Goal: Transaction & Acquisition: Purchase product/service

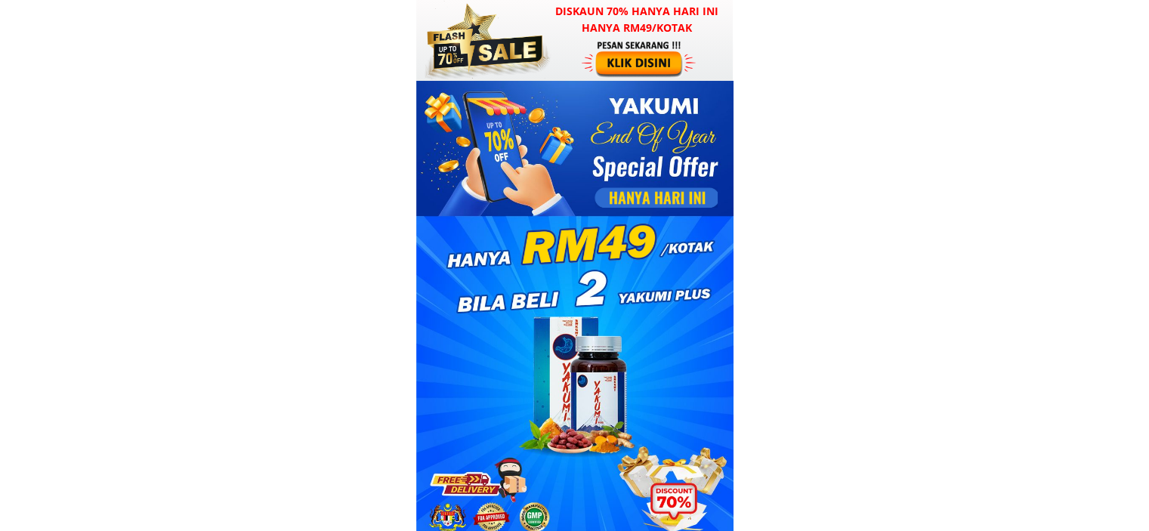
click at [640, 57] on div at bounding box center [640, 58] width 117 height 39
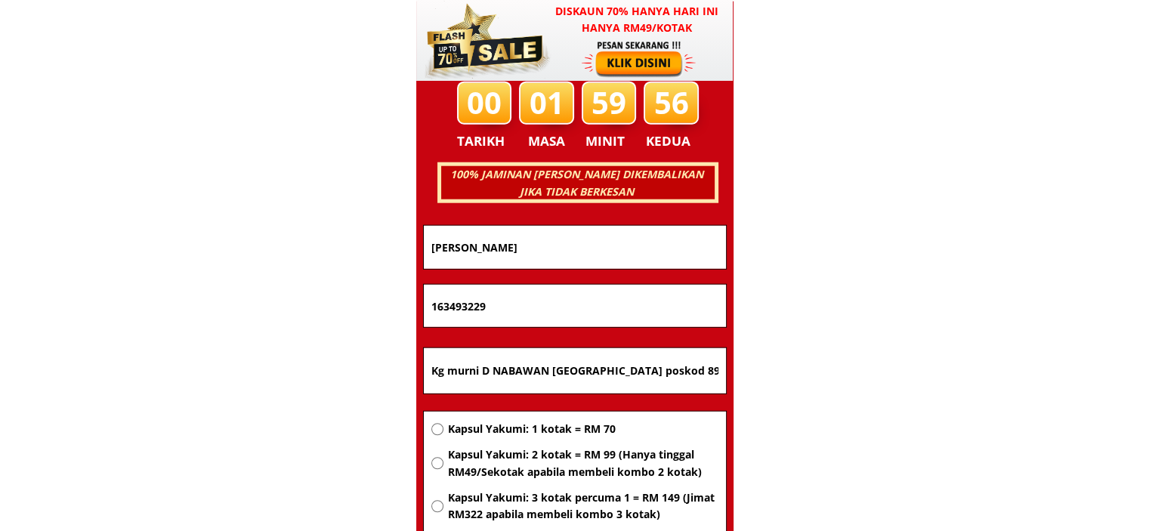
scroll to position [9681, 0]
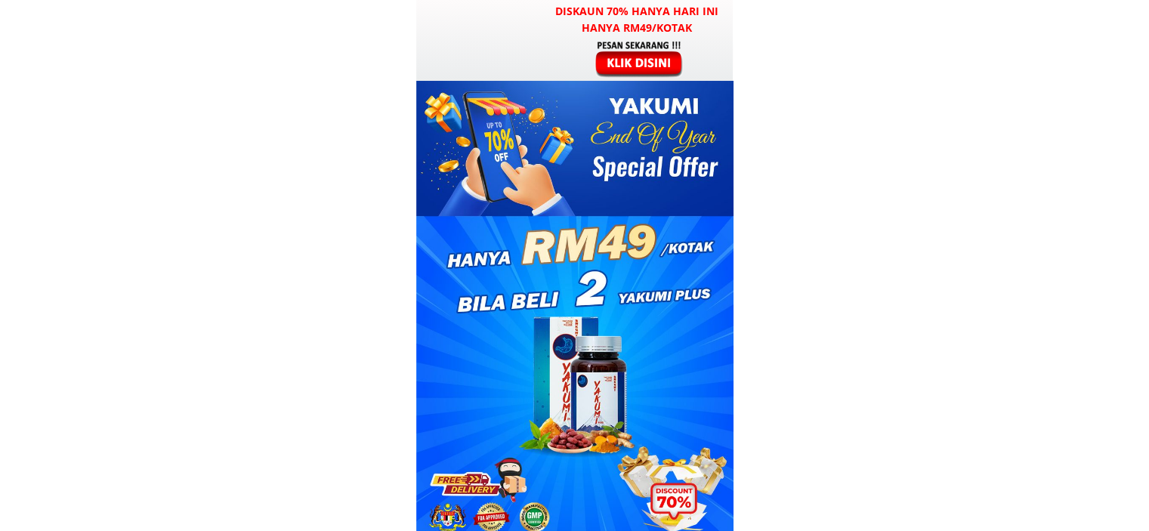
click at [665, 29] on h3 "Diskaun 70% hanya hari ini hanya RM49/kotak" at bounding box center [637, 20] width 193 height 34
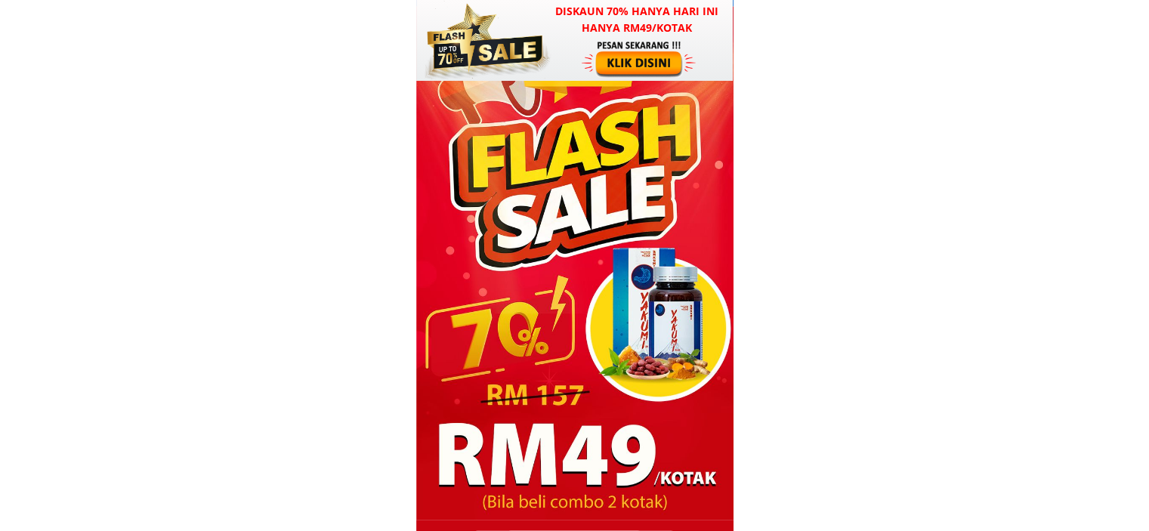
scroll to position [9681, 0]
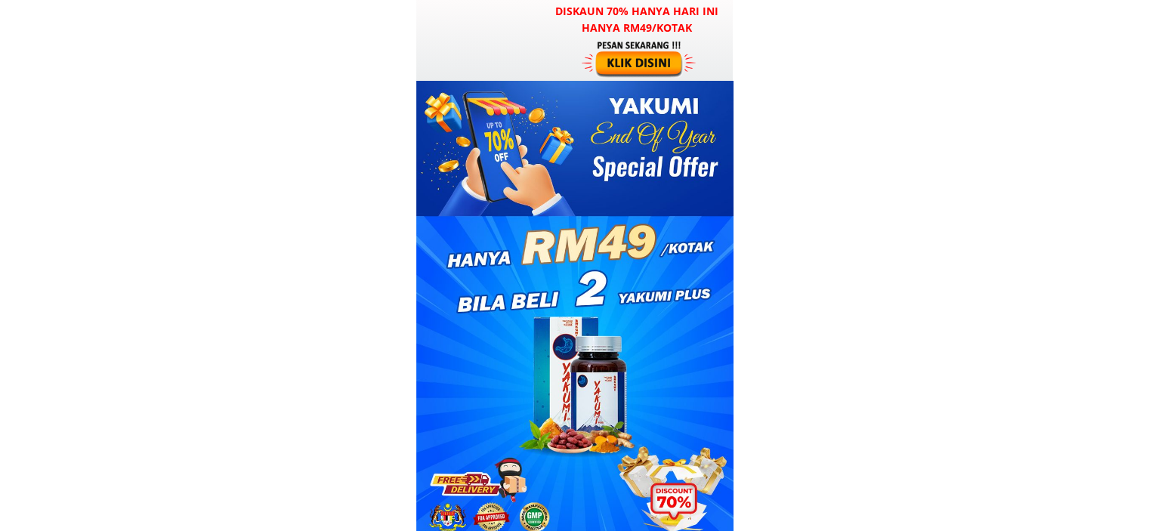
click at [658, 58] on div at bounding box center [640, 58] width 117 height 39
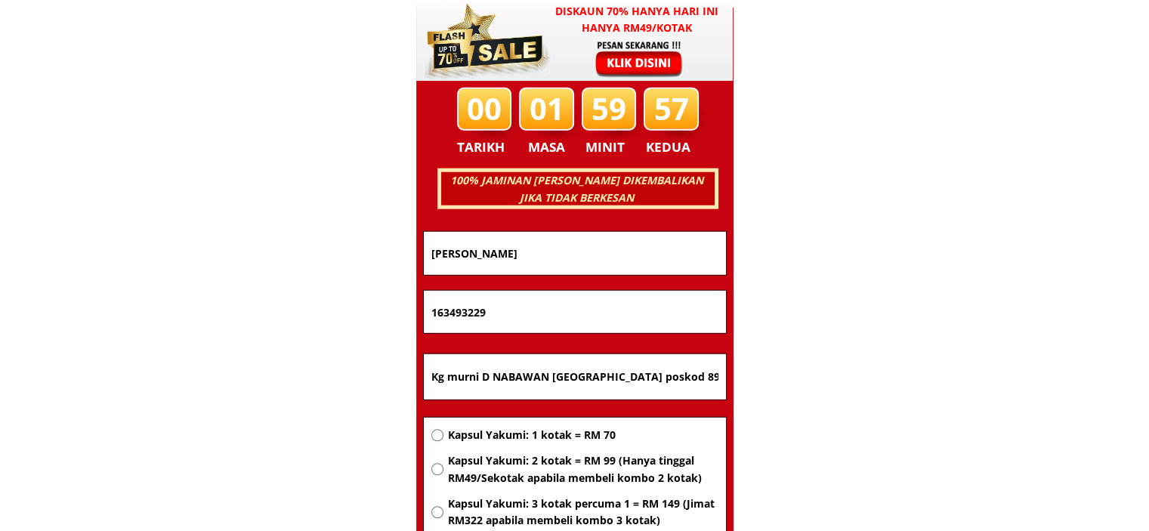
scroll to position [9681, 0]
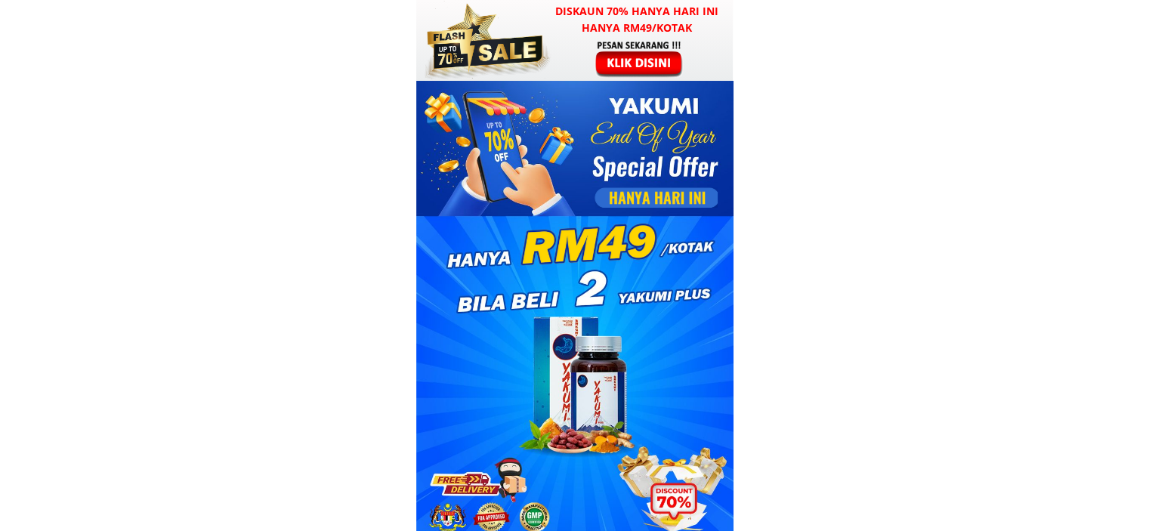
click at [630, 57] on div at bounding box center [640, 58] width 117 height 39
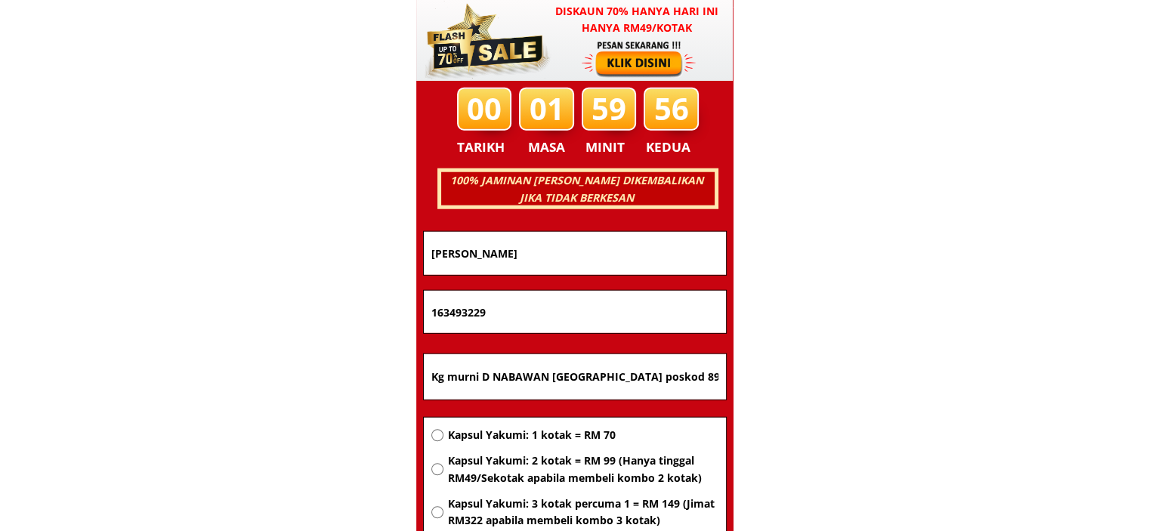
scroll to position [9681, 0]
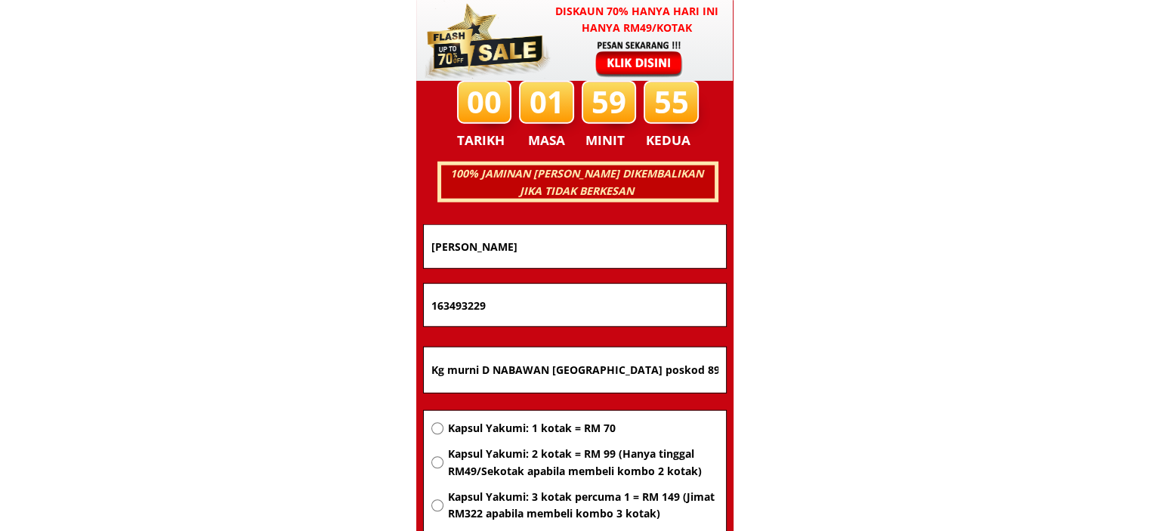
drag, startPoint x: 564, startPoint y: 253, endPoint x: 223, endPoint y: 261, distance: 340.9
drag, startPoint x: 546, startPoint y: 305, endPoint x: 302, endPoint y: 306, distance: 243.3
drag, startPoint x: 680, startPoint y: 369, endPoint x: 239, endPoint y: 365, distance: 441.3
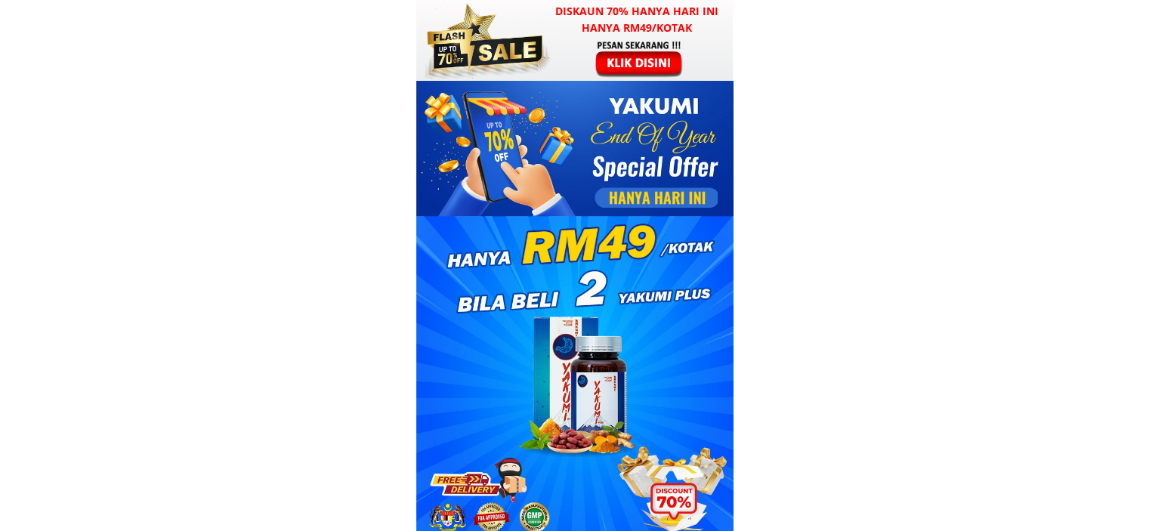
click at [654, 66] on div at bounding box center [640, 58] width 117 height 39
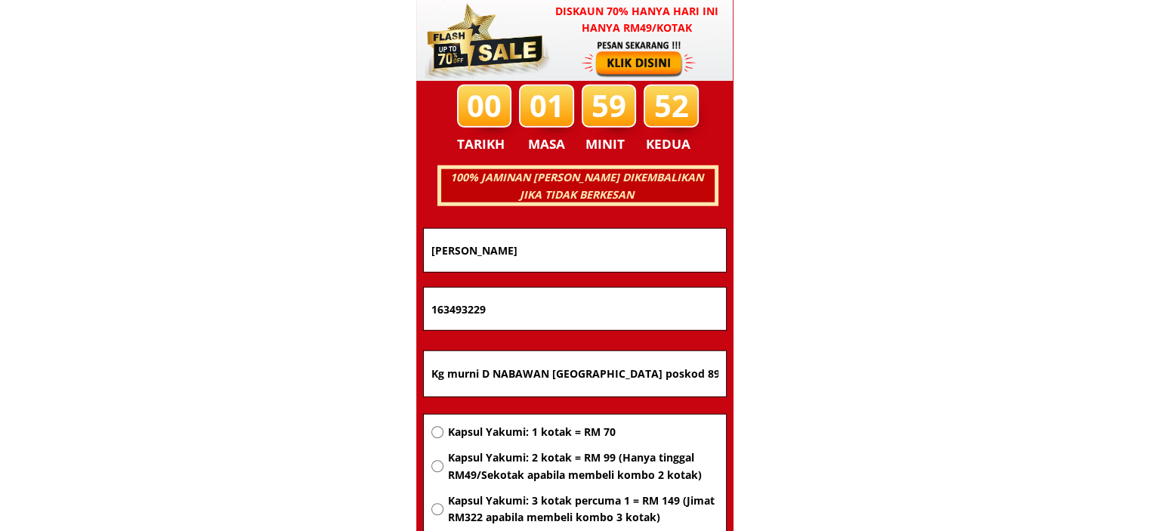
scroll to position [9681, 0]
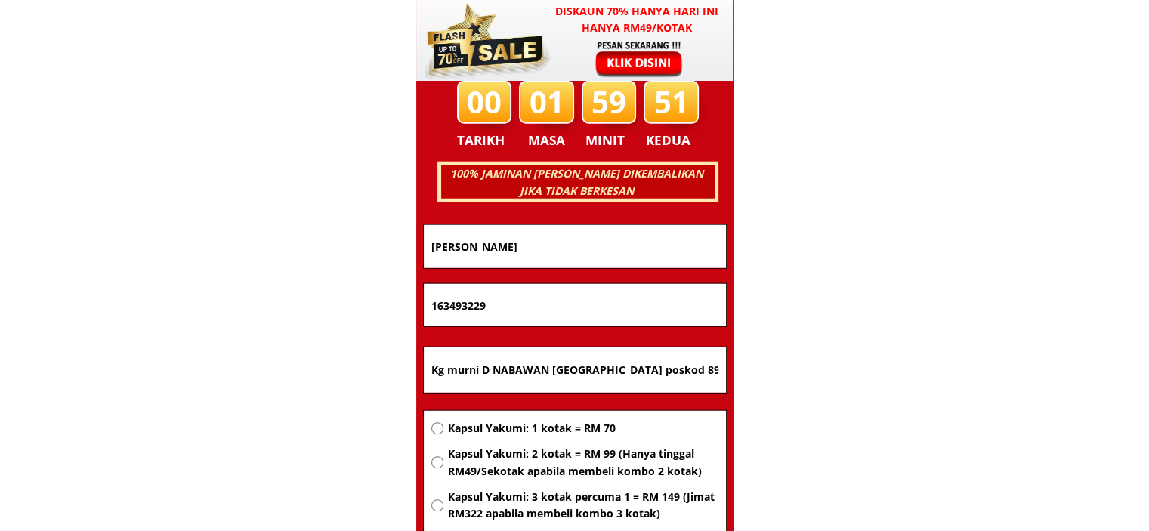
drag, startPoint x: 648, startPoint y: 232, endPoint x: 241, endPoint y: 241, distance: 406.6
drag, startPoint x: 546, startPoint y: 314, endPoint x: 165, endPoint y: 314, distance: 380.1
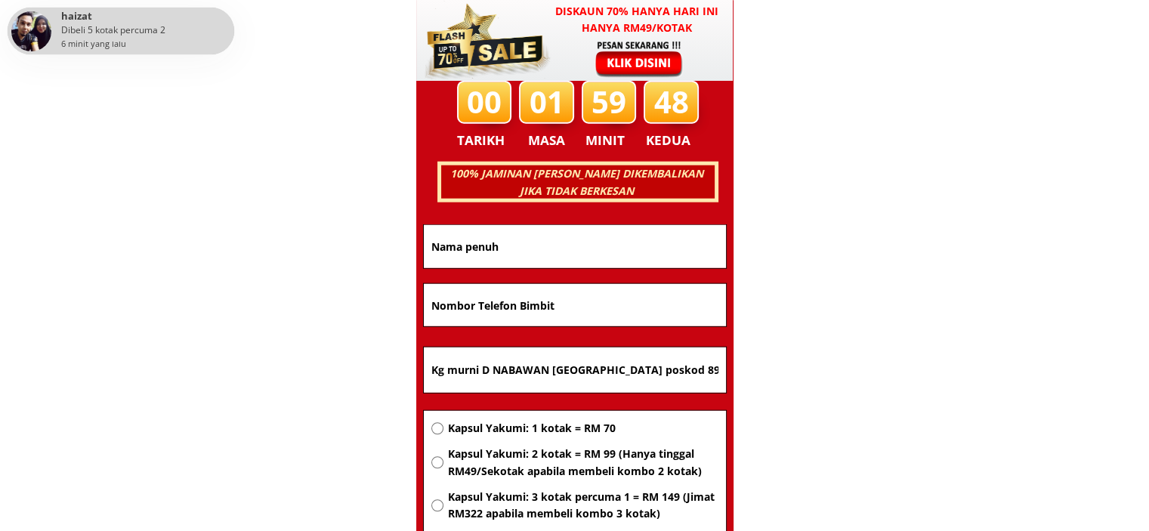
drag, startPoint x: 644, startPoint y: 366, endPoint x: 0, endPoint y: 328, distance: 644.9
